Goal: Navigation & Orientation: Find specific page/section

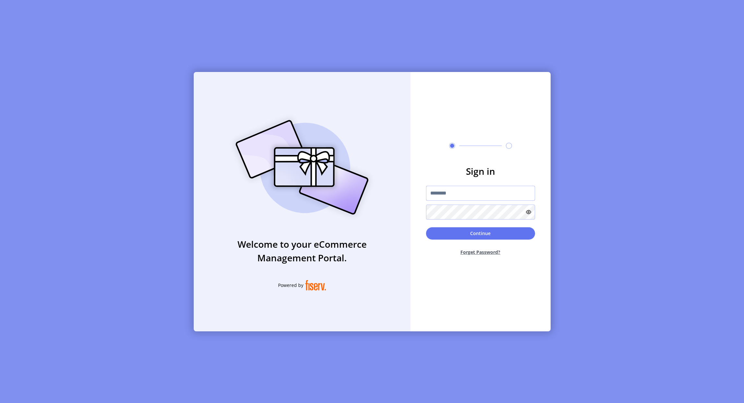
click at [454, 194] on input "text" at bounding box center [480, 193] width 109 height 15
paste input "**********"
type input "**********"
click at [464, 230] on button "Continue" at bounding box center [480, 233] width 109 height 12
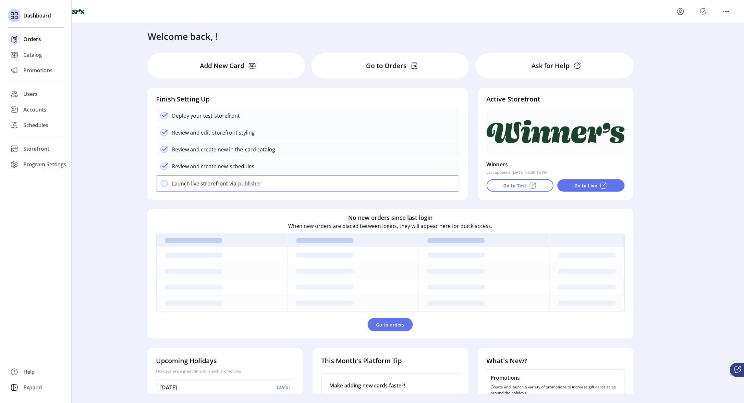
click at [29, 42] on span "Orders" at bounding box center [32, 39] width 18 height 8
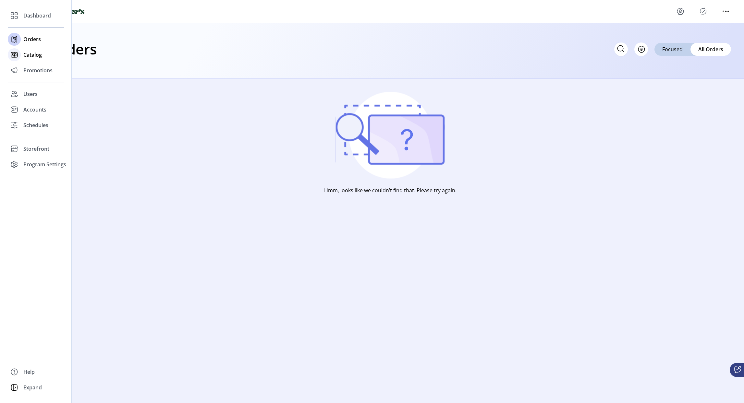
click at [26, 58] on span "Catalog" at bounding box center [32, 55] width 18 height 8
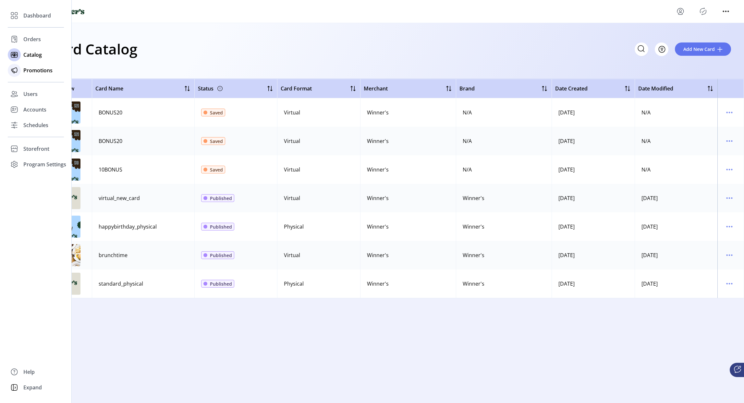
click at [34, 73] on span "Promotions" at bounding box center [37, 70] width 29 height 8
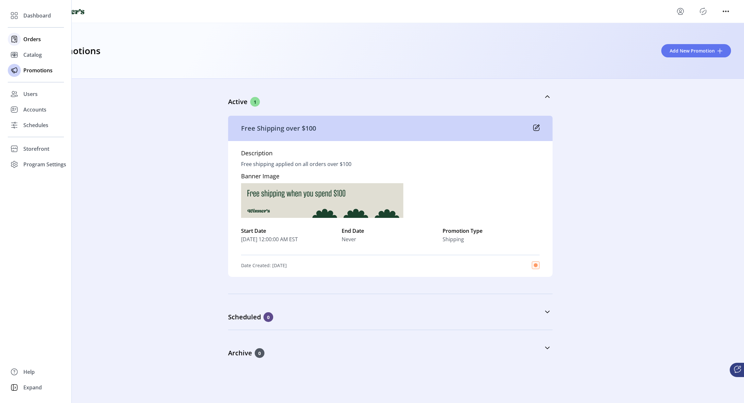
click at [37, 41] on span "Orders" at bounding box center [32, 39] width 18 height 8
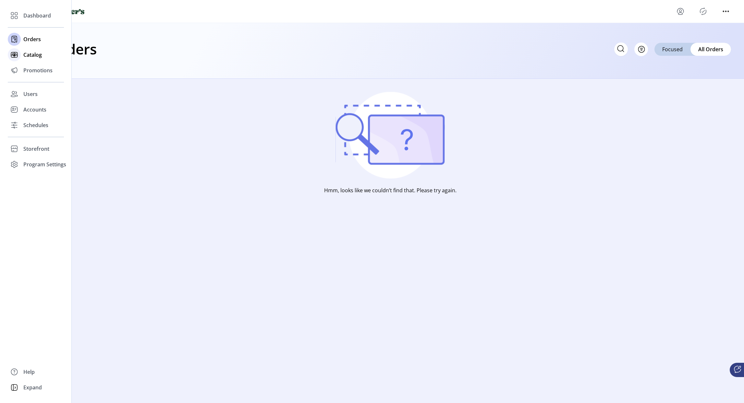
click at [23, 56] on span "Catalog" at bounding box center [32, 55] width 18 height 8
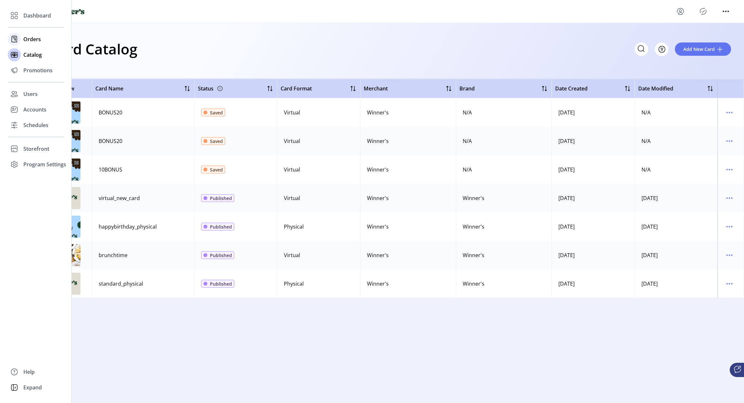
click at [26, 35] on span "Orders" at bounding box center [32, 39] width 18 height 8
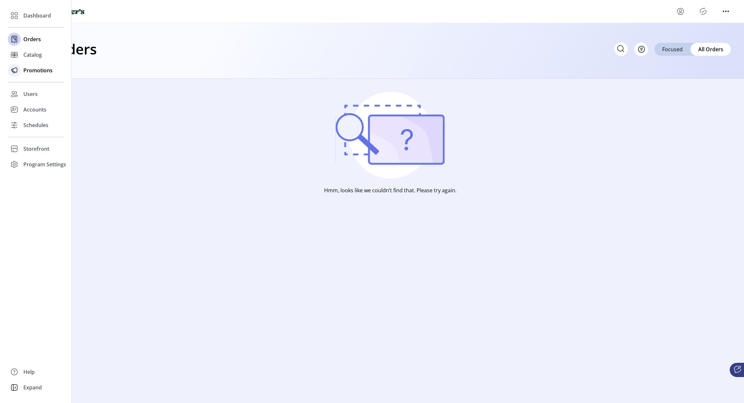
click at [28, 72] on span "Promotions" at bounding box center [37, 70] width 29 height 8
